Goal: Task Accomplishment & Management: Manage account settings

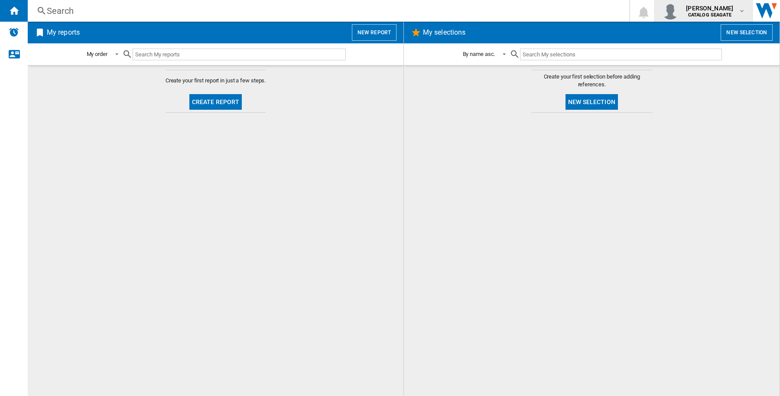
click at [735, 9] on div "[PERSON_NAME] CATALOG [GEOGRAPHIC_DATA]" at bounding box center [710, 11] width 56 height 14
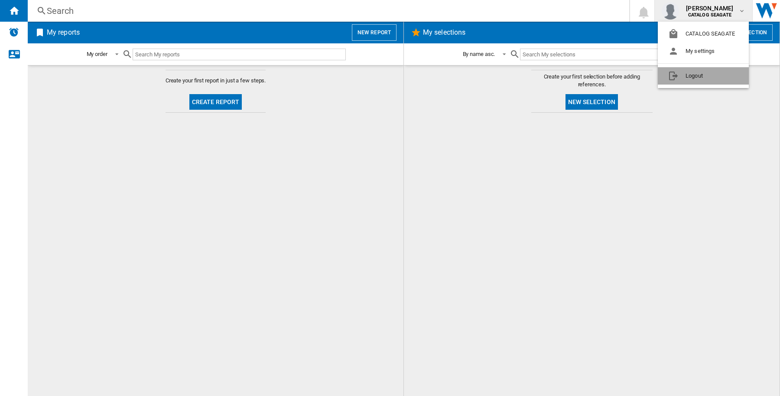
click at [724, 68] on button "Logout" at bounding box center [703, 75] width 91 height 17
